Goal: Transaction & Acquisition: Purchase product/service

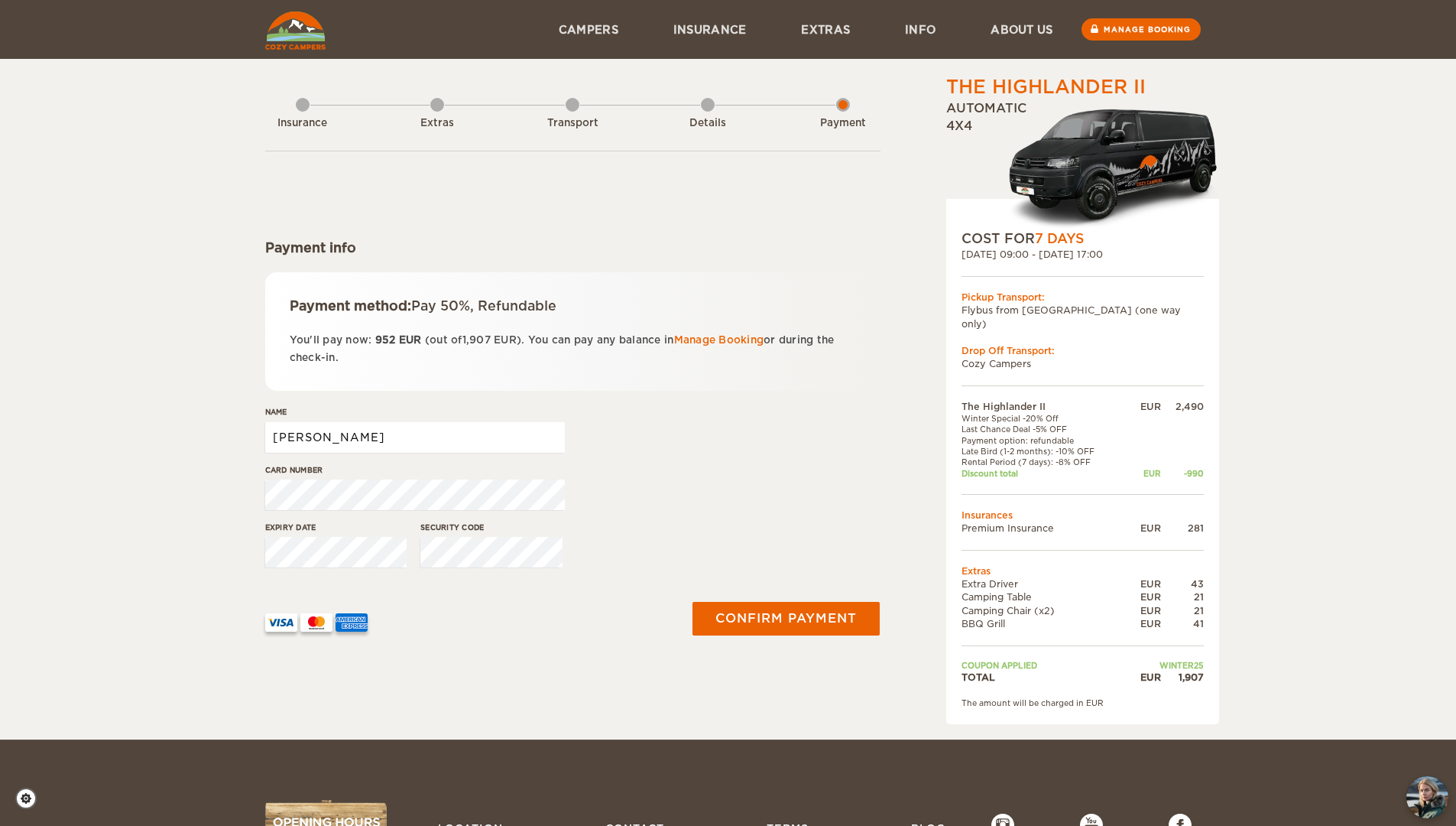
click at [467, 443] on input "[PERSON_NAME]" at bounding box center [415, 438] width 299 height 31
type input "[PERSON_NAME] [PERSON_NAME] O"
click at [822, 618] on button "Confirm payment" at bounding box center [786, 618] width 193 height 35
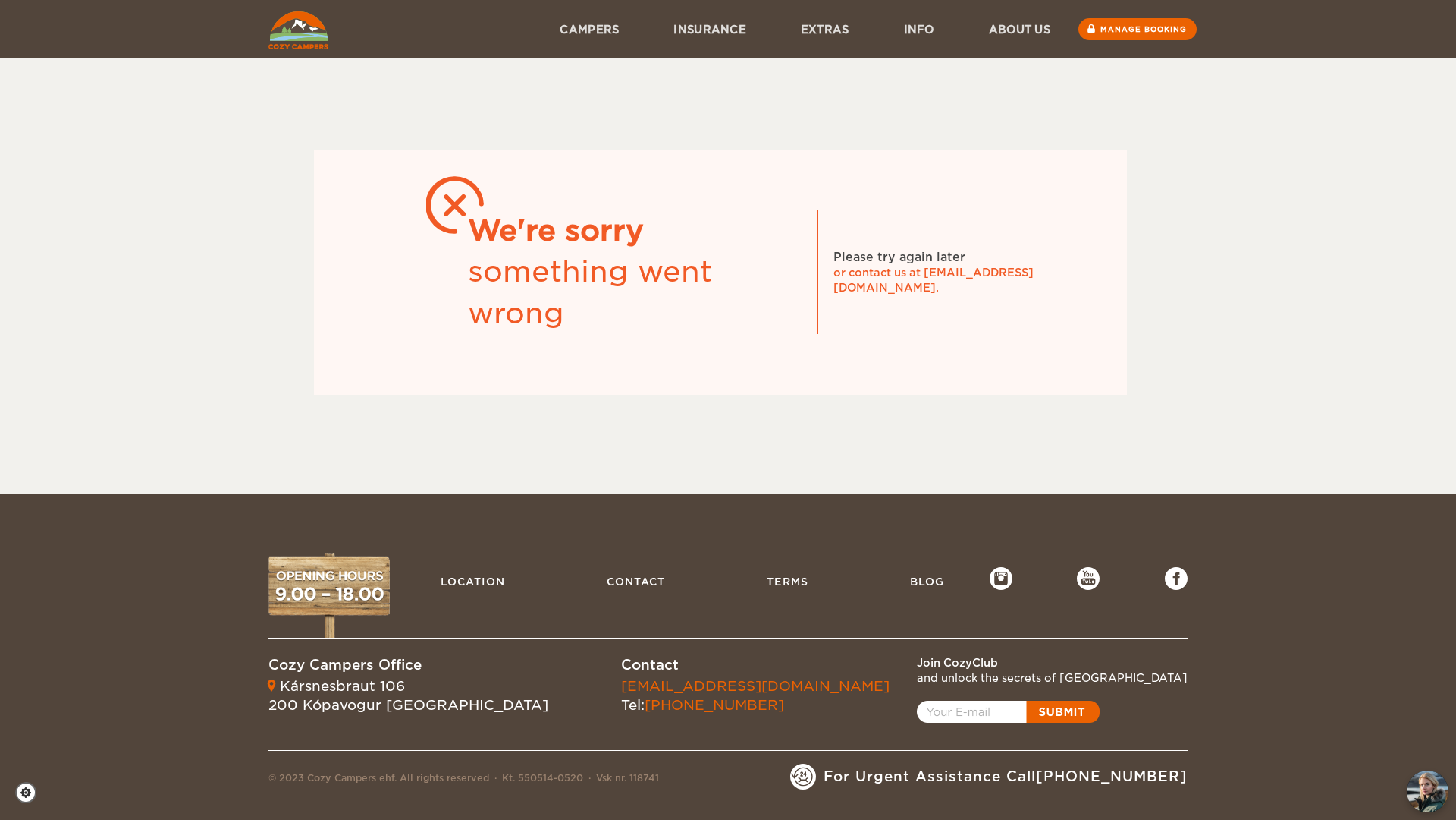
click at [306, 34] on img at bounding box center [299, 31] width 60 height 38
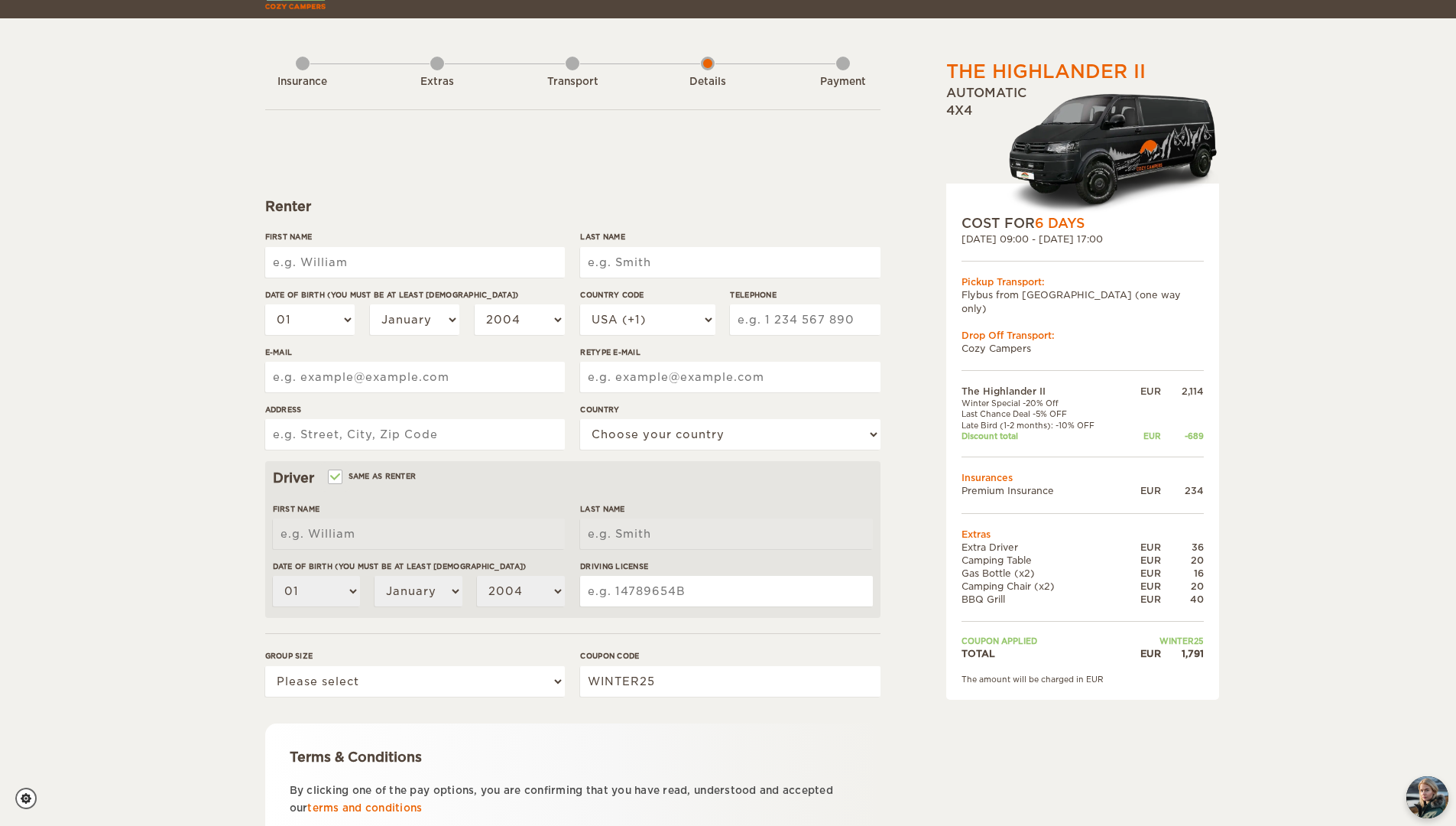
scroll to position [168, 0]
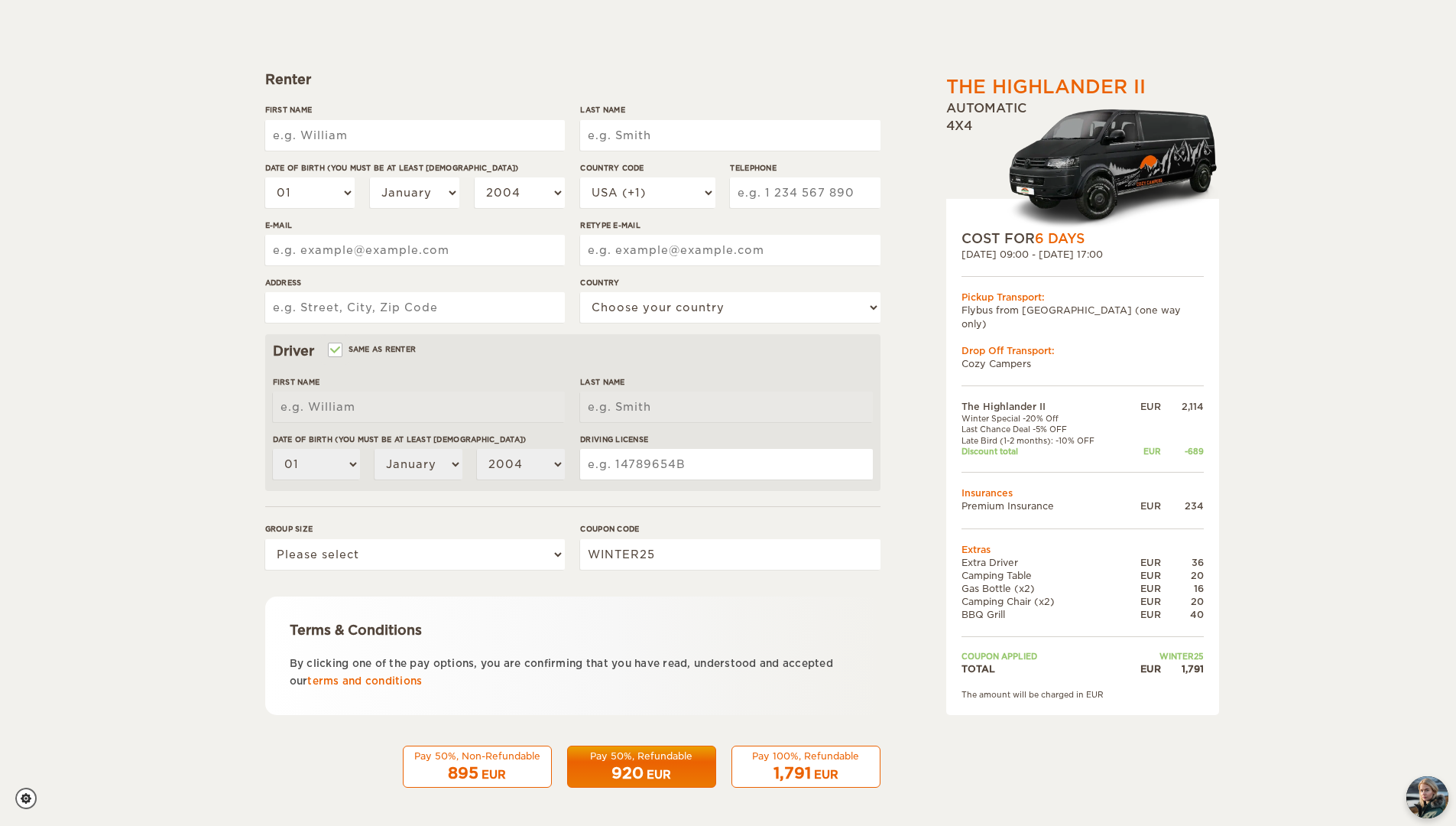
click at [418, 123] on input "First Name" at bounding box center [415, 135] width 299 height 31
type input "[PERSON_NAME]"
type input "Fernandez Ontiveros"
type input "4753527258"
type input "francisco.fernandez@yale.edu"
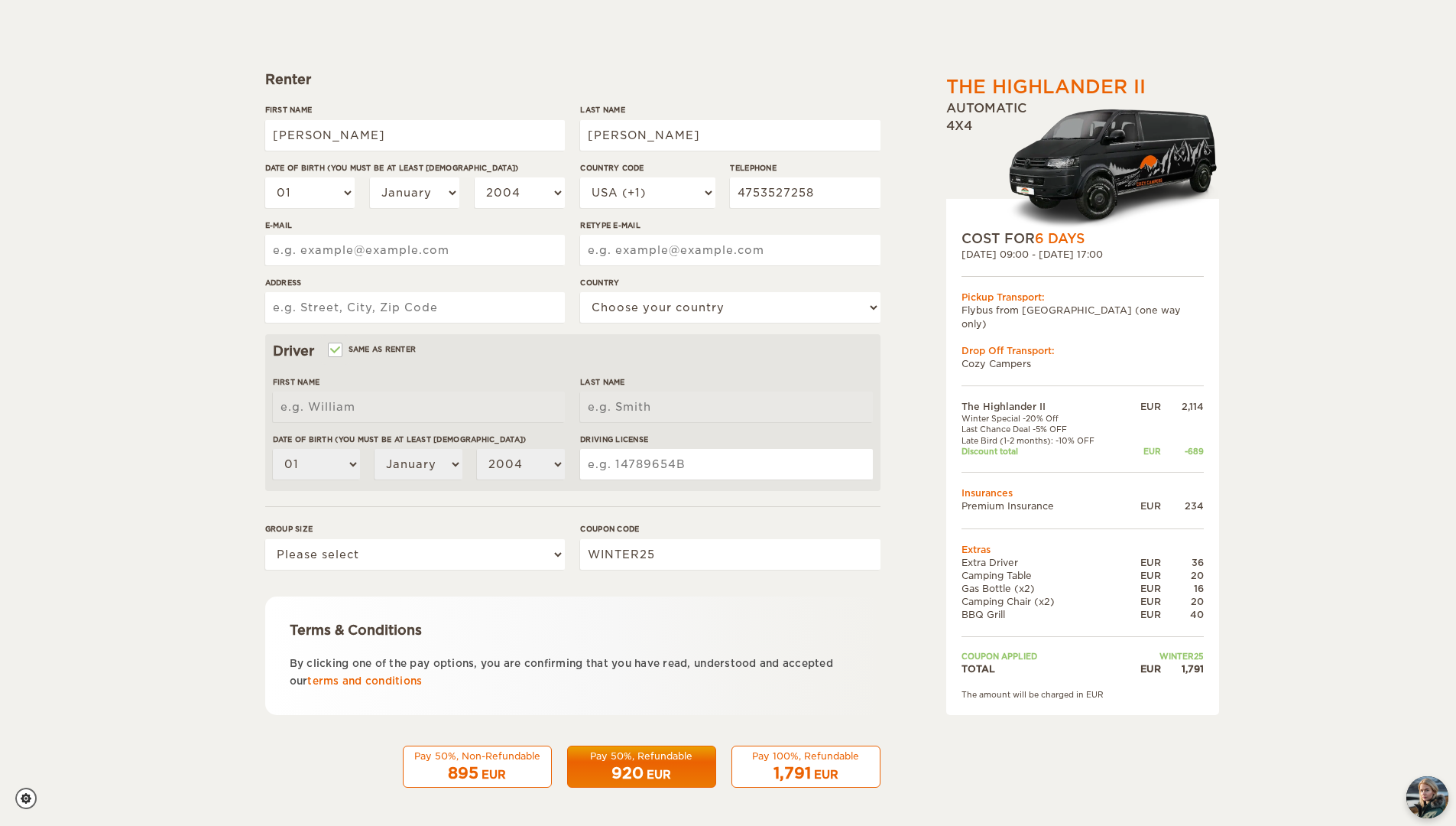
type input "francisco.fernandez@yale.edu"
type input "19 Whitney Ave, Unit D"
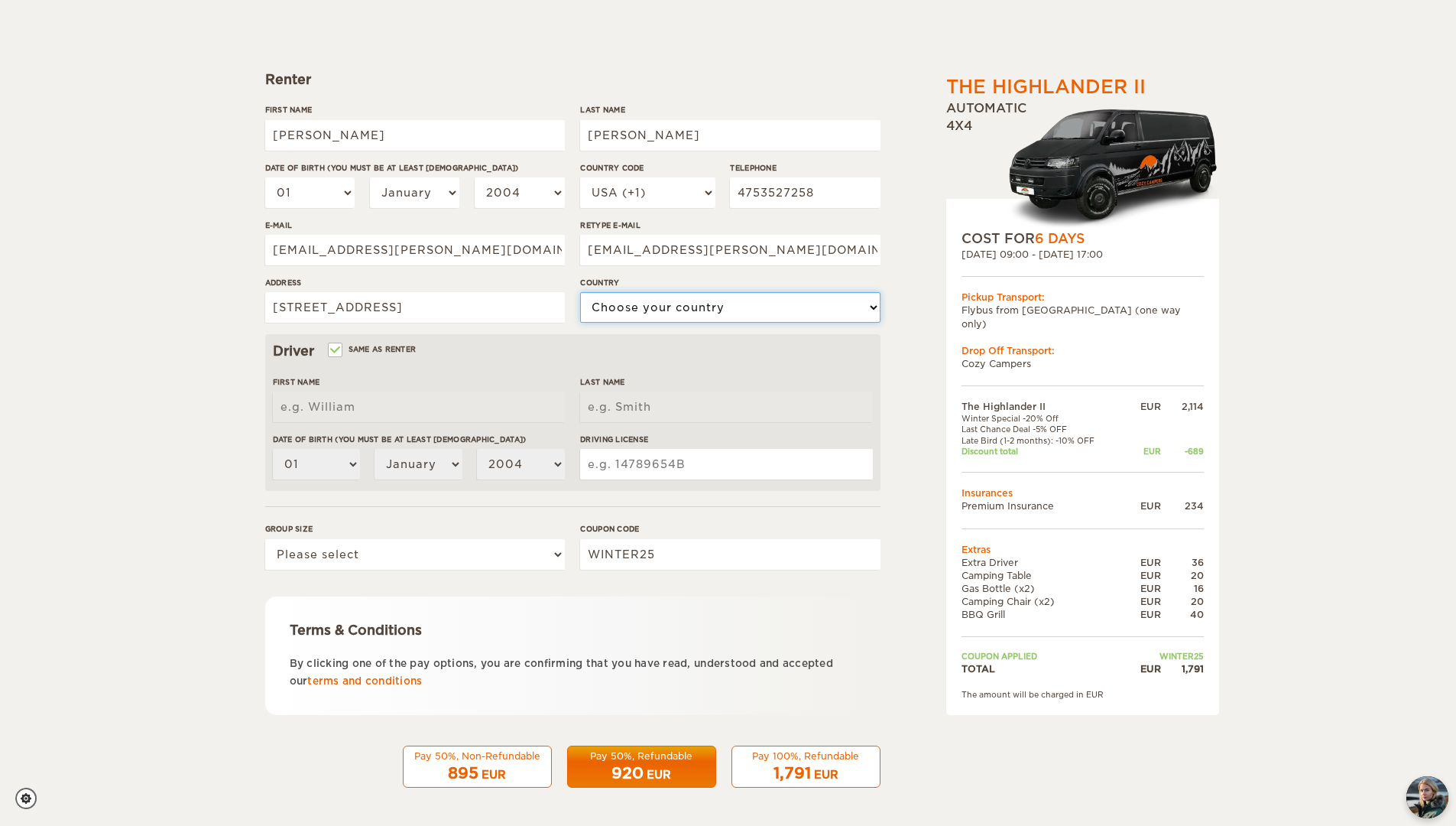
select select "222"
type input "[PERSON_NAME]"
type input "Fernandez Ontiveros"
click at [336, 192] on select "01 02 03 04 05 06 07 08 09 10 11 12 13 14 15 16 17 18 19 20 21 22 23 24 25 26 2…" at bounding box center [310, 193] width 90 height 31
select select "31"
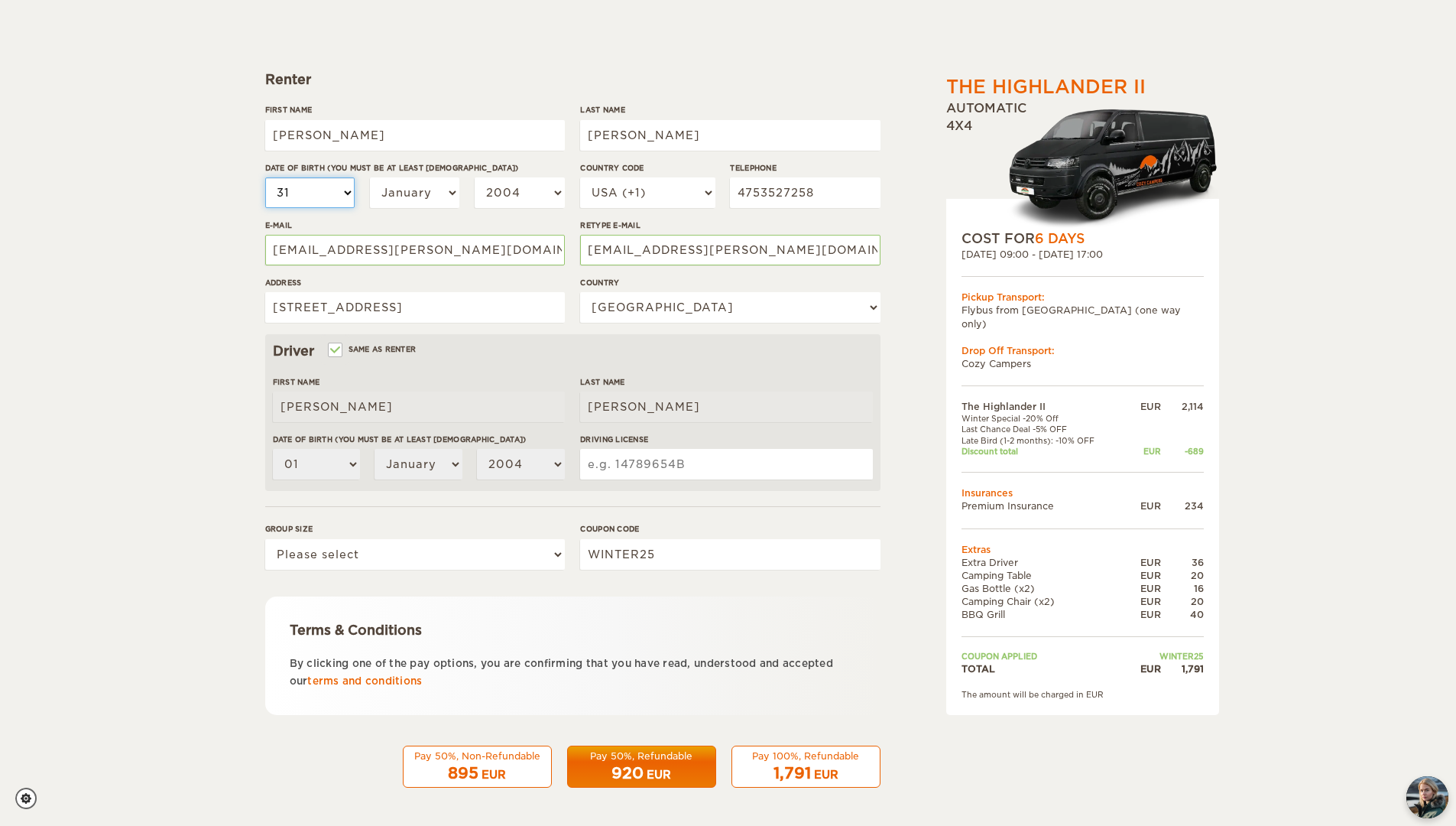
click at [265, 178] on select "01 02 03 04 05 06 07 08 09 10 11 12 13 14 15 16 17 18 19 20 21 22 23 24 25 26 2…" at bounding box center [310, 193] width 90 height 31
select select "31"
click at [441, 195] on select "January February March April May June July August September October November De…" at bounding box center [414, 193] width 90 height 31
select select "07"
click at [370, 178] on select "January February March April May June July August September October November De…" at bounding box center [414, 193] width 90 height 31
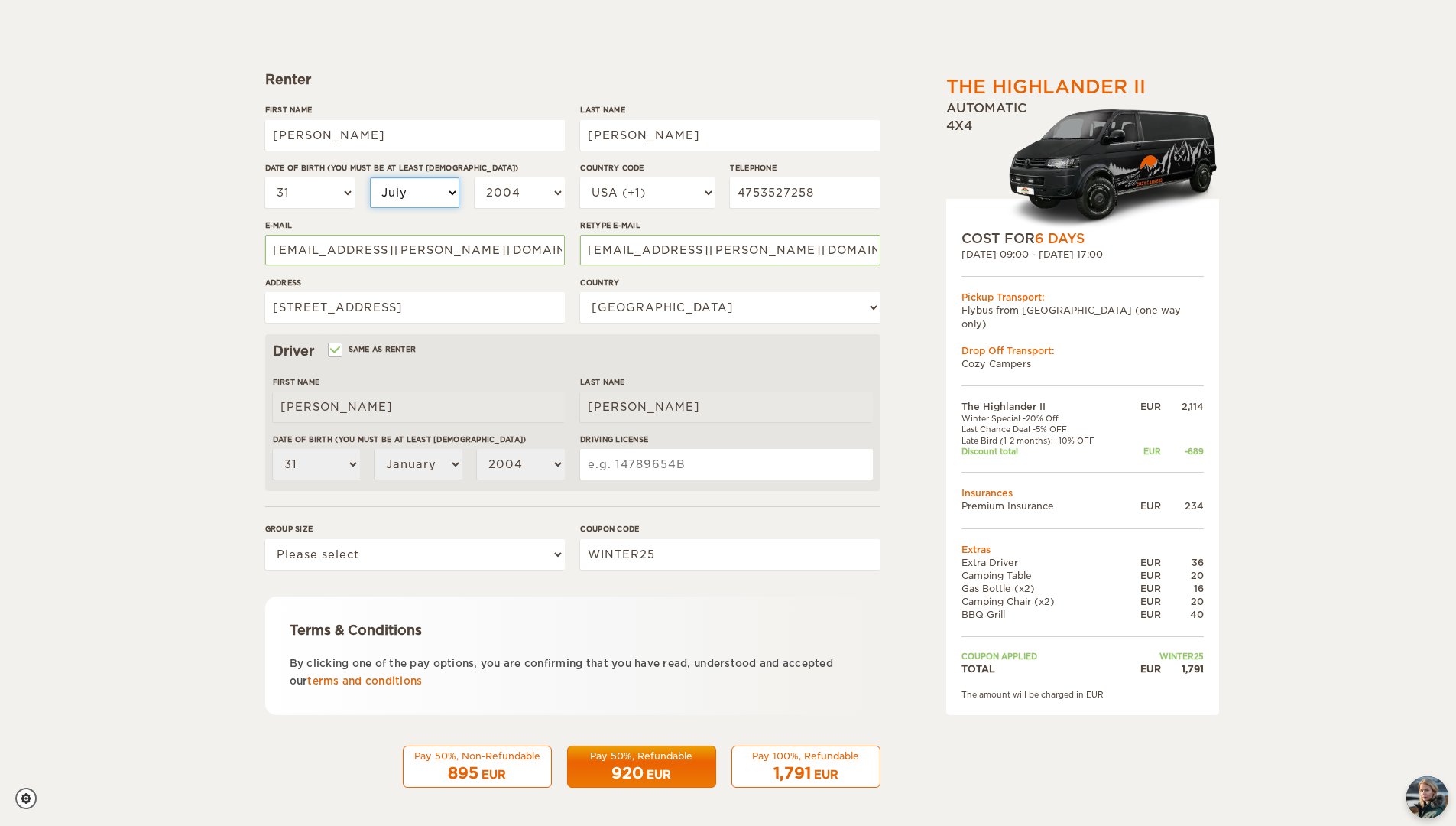
select select "07"
click at [519, 197] on select "2004 2003 2002 2001 2000 1999 1998 1997 1996 1995 1994 1993 1992 1991 1990 1989…" at bounding box center [519, 193] width 90 height 31
select select "1993"
click at [475, 178] on select "2004 2003 2002 2001 2000 1999 1998 1997 1996 1995 1994 1993 1992 1991 1990 1989…" at bounding box center [519, 193] width 90 height 31
select select "1993"
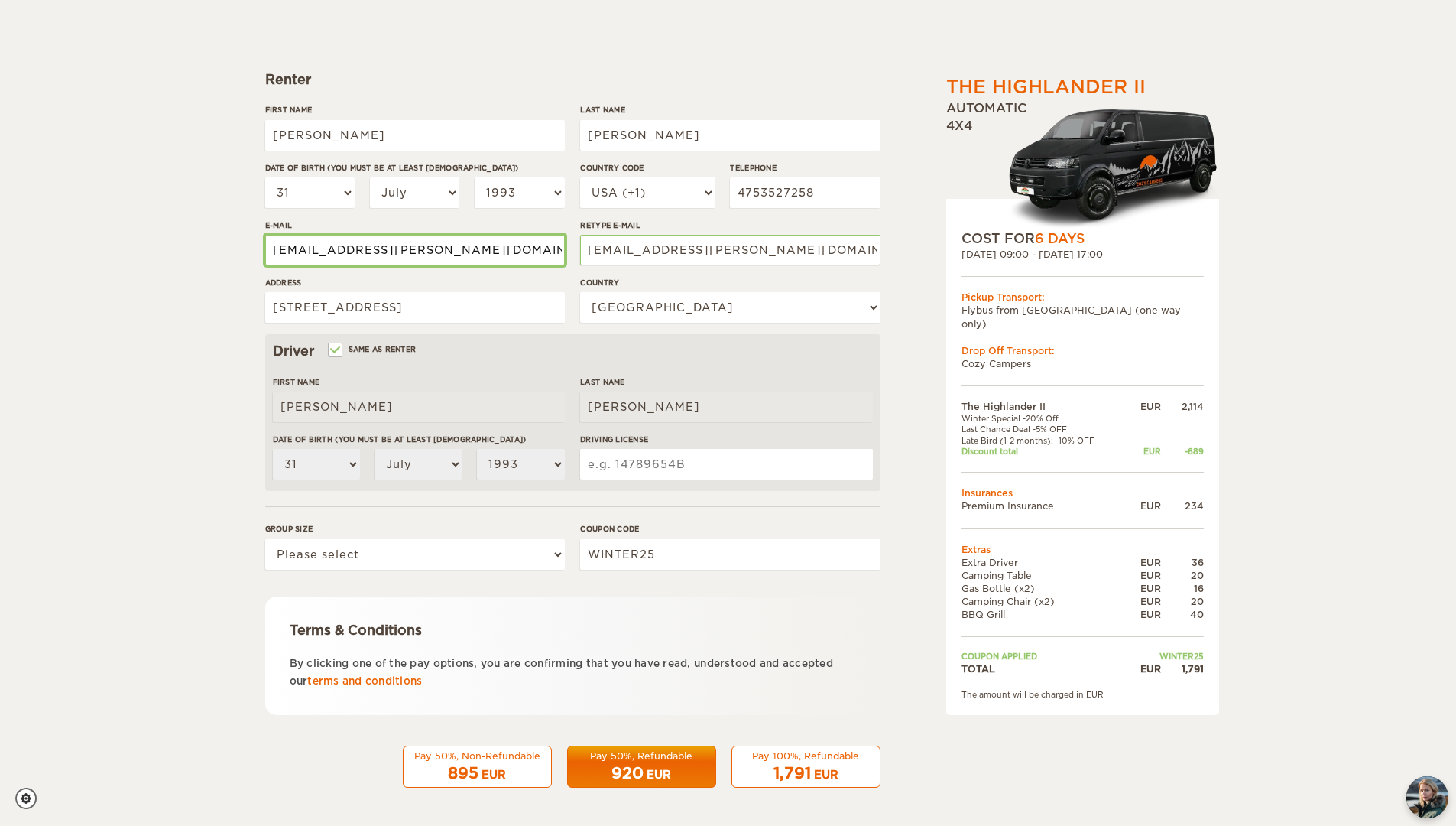
drag, startPoint x: 533, startPoint y: 255, endPoint x: 110, endPoint y: 245, distance: 423.1
click at [110, 245] on div "The Highlander II Expand Collapse Total 1,791 EUR Automatic 4x4 COST FOR 6 Days…" at bounding box center [728, 328] width 1456 height 994
type input "juanfrancisco0488@gmail.com"
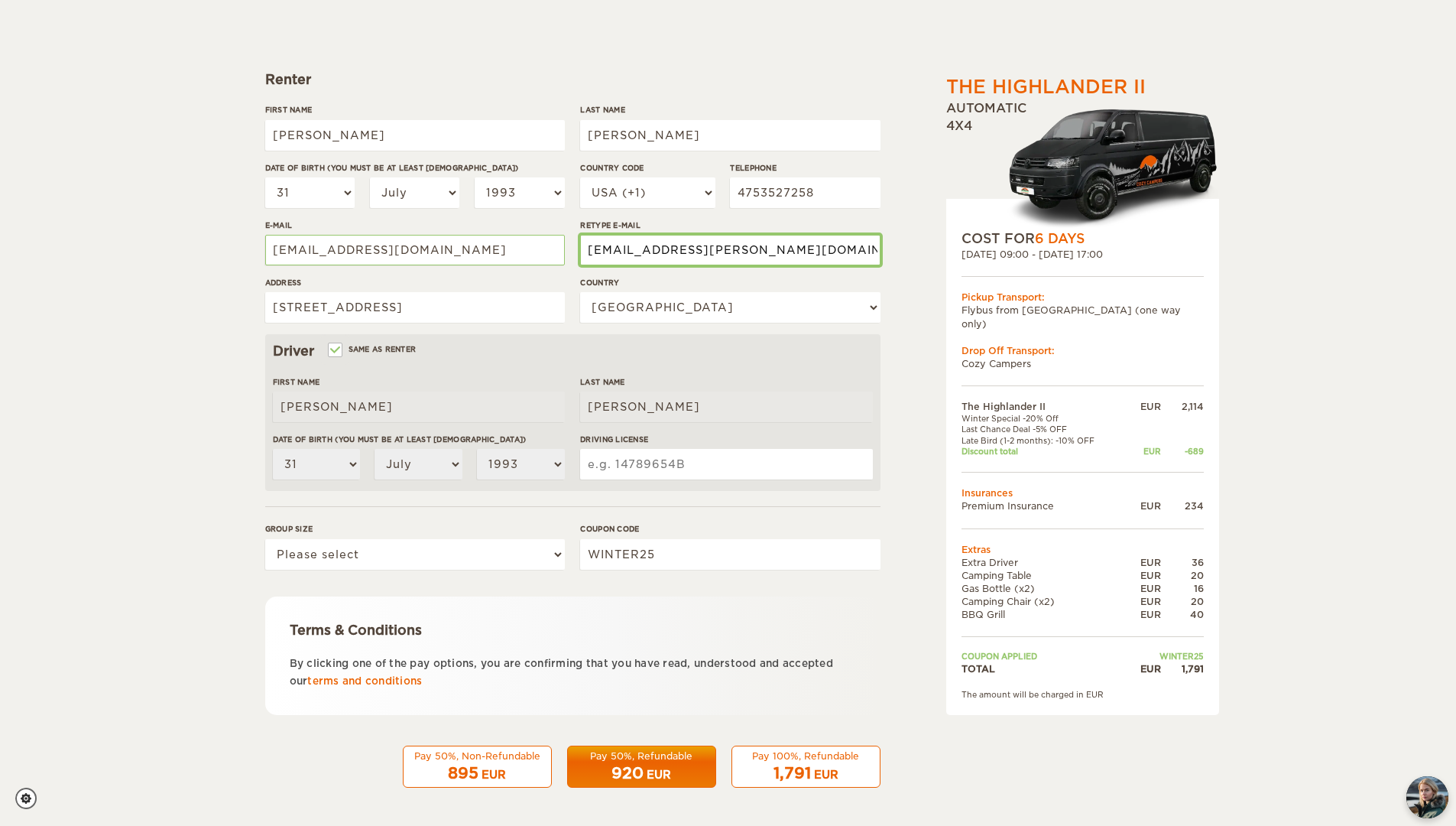
drag, startPoint x: 762, startPoint y: 255, endPoint x: 549, endPoint y: 250, distance: 213.1
click at [549, 250] on div "First Name Juan Francisco Last Name Fernandez Ontiveros Date of birth (You must…" at bounding box center [573, 219] width 615 height 230
type input "juanfrancisco0488@gmail.com"
click at [697, 466] on input "Driving License" at bounding box center [726, 464] width 292 height 31
type input "C16614066"
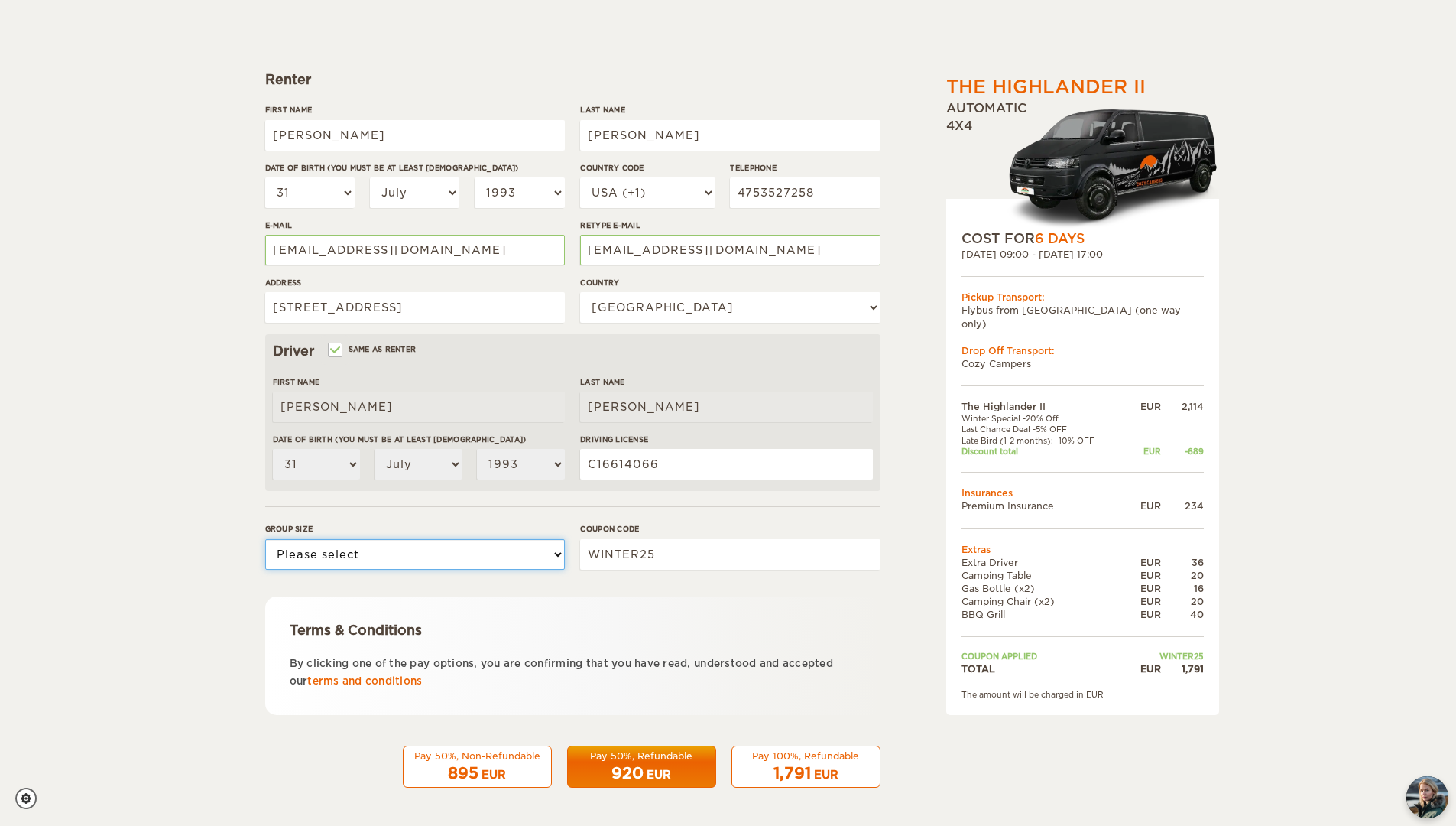
click at [535, 553] on select "Please select 1 2" at bounding box center [415, 554] width 299 height 31
select select "2"
click at [265, 539] on select "Please select 1 2" at bounding box center [415, 554] width 299 height 31
click at [684, 763] on div "920 EUR" at bounding box center [641, 773] width 129 height 22
